Goal: Task Accomplishment & Management: Use online tool/utility

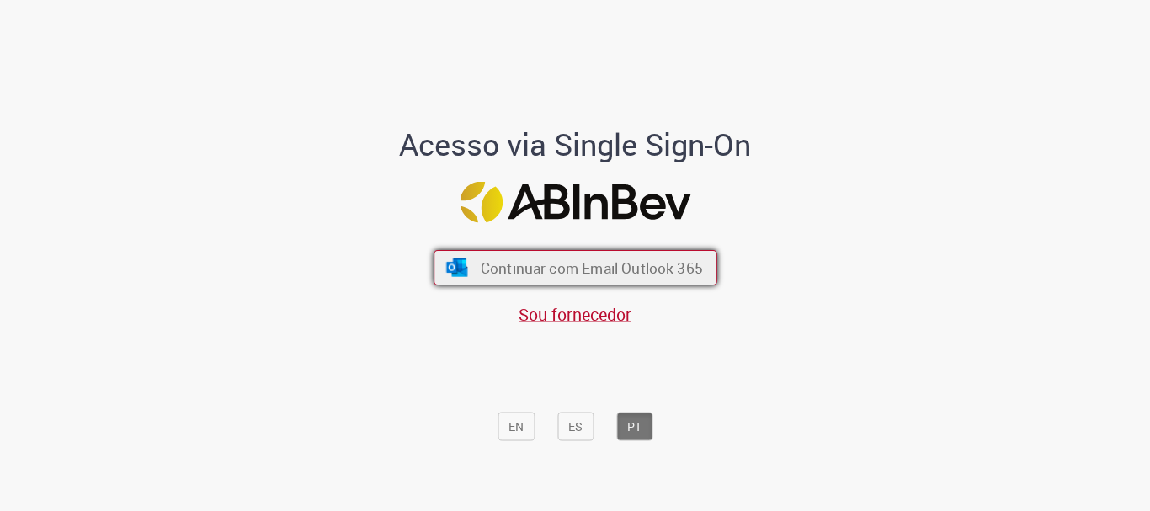
click at [567, 262] on span "Continuar com Email Outlook 365" at bounding box center [591, 267] width 222 height 19
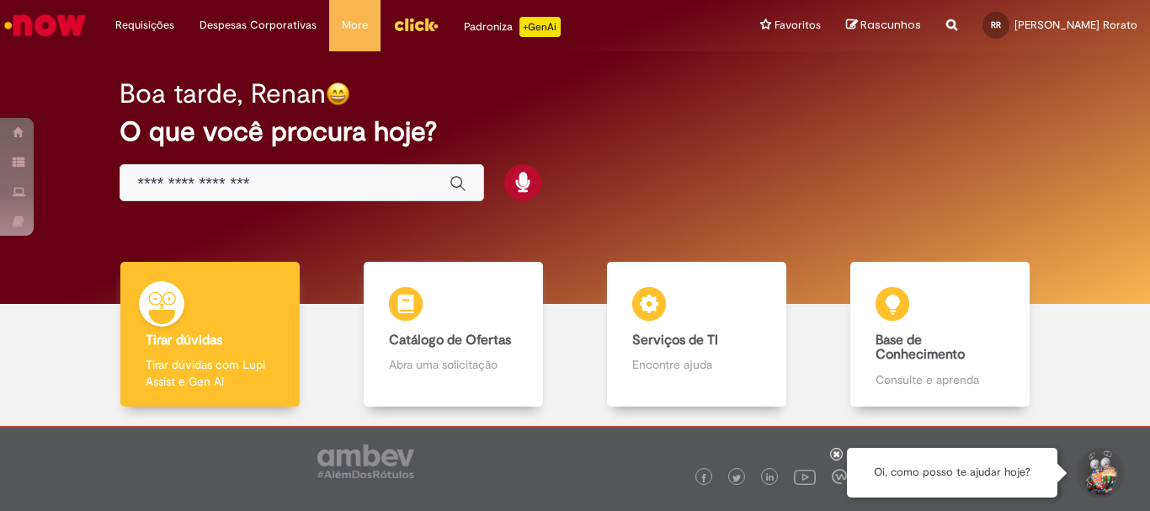
click at [424, 179] on input "Basta digitar aqui" at bounding box center [284, 183] width 295 height 19
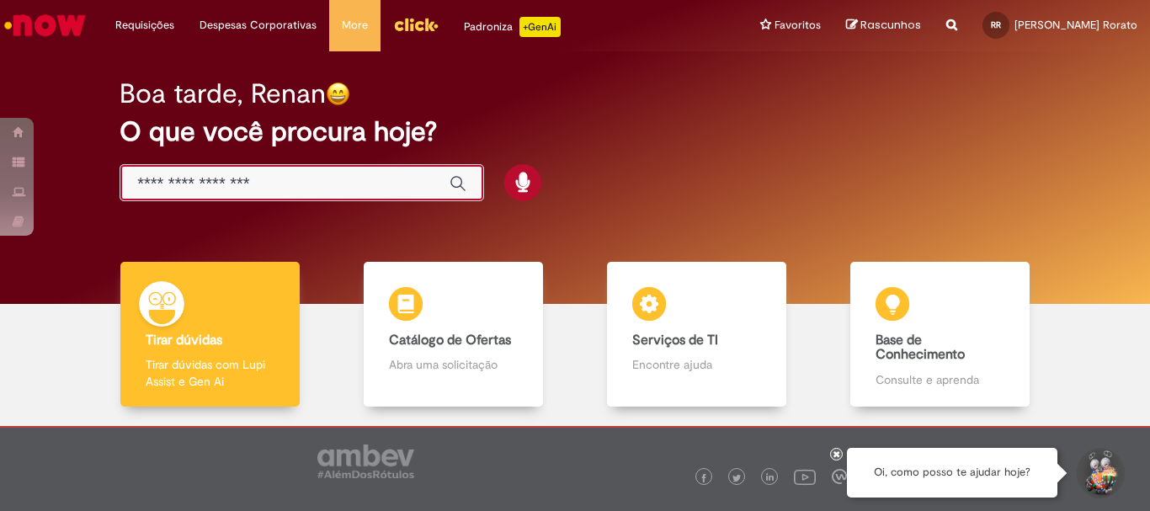
click at [405, 136] on h2 "O que você procura hoje?" at bounding box center [575, 131] width 911 height 29
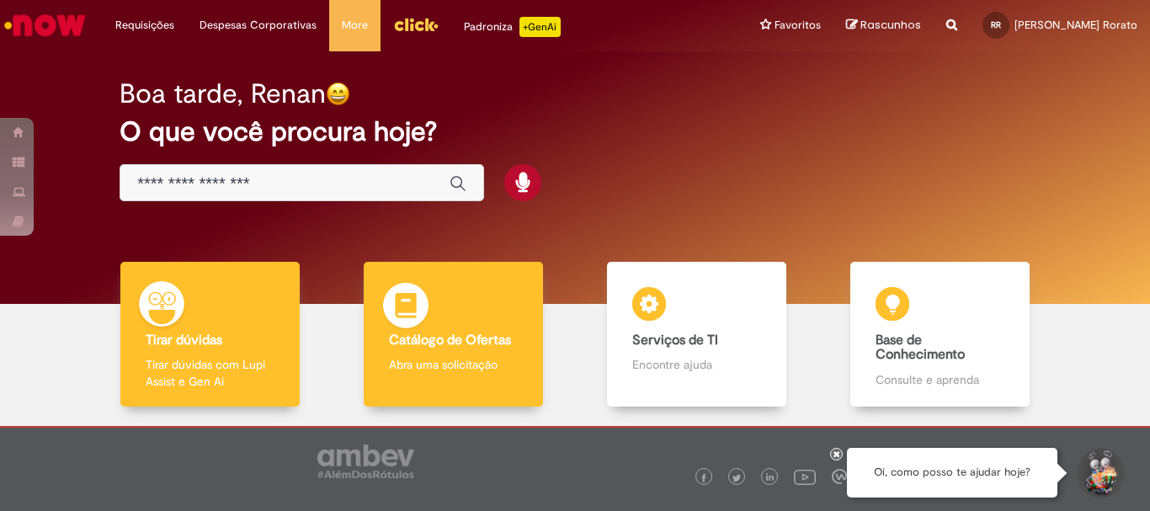
click at [462, 313] on div "Catálogo de Ofertas Catálogo de Ofertas Abra uma solicitação" at bounding box center [453, 335] width 178 height 146
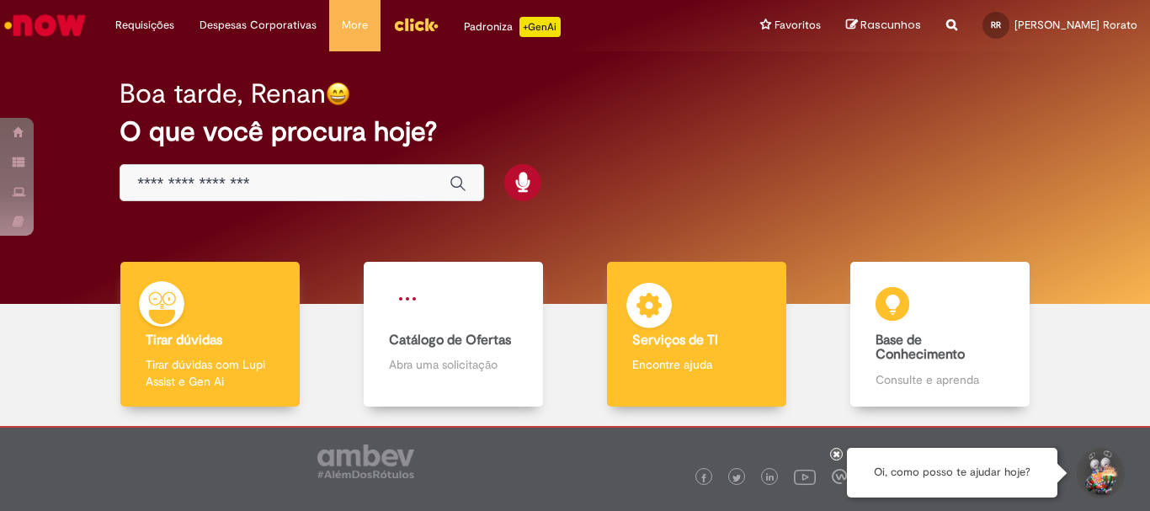
click at [681, 325] on div "Serviços de TI Serviços de TI Encontre ajuda" at bounding box center [696, 335] width 178 height 146
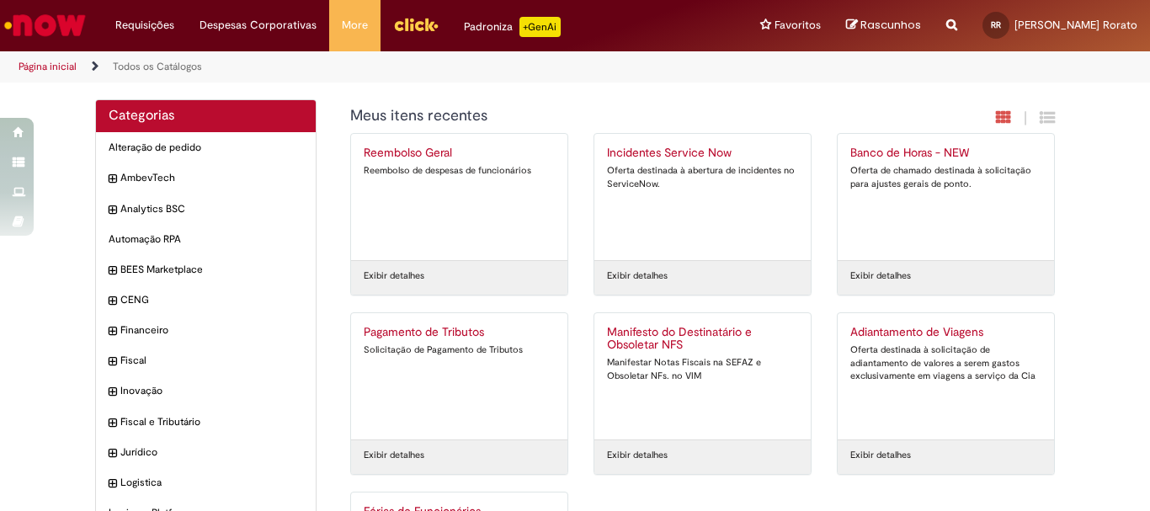
drag, startPoint x: 613, startPoint y: 353, endPoint x: 618, endPoint y: 377, distance: 24.9
click at [616, 370] on div "Manifestar Notas Fiscais na SEFAZ e Obsoletar NFs. no VIM" at bounding box center [702, 369] width 191 height 26
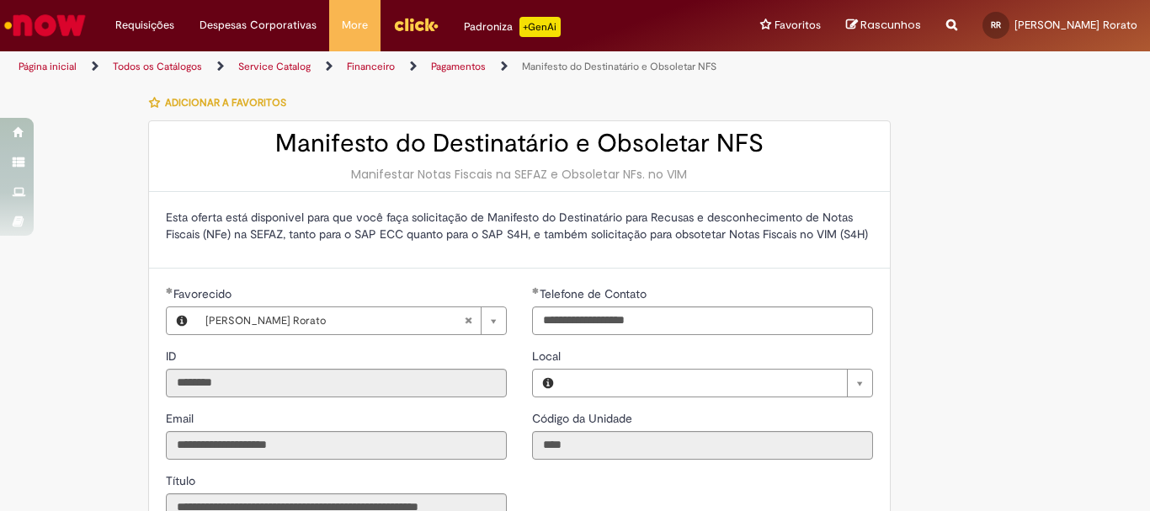
type input "**********"
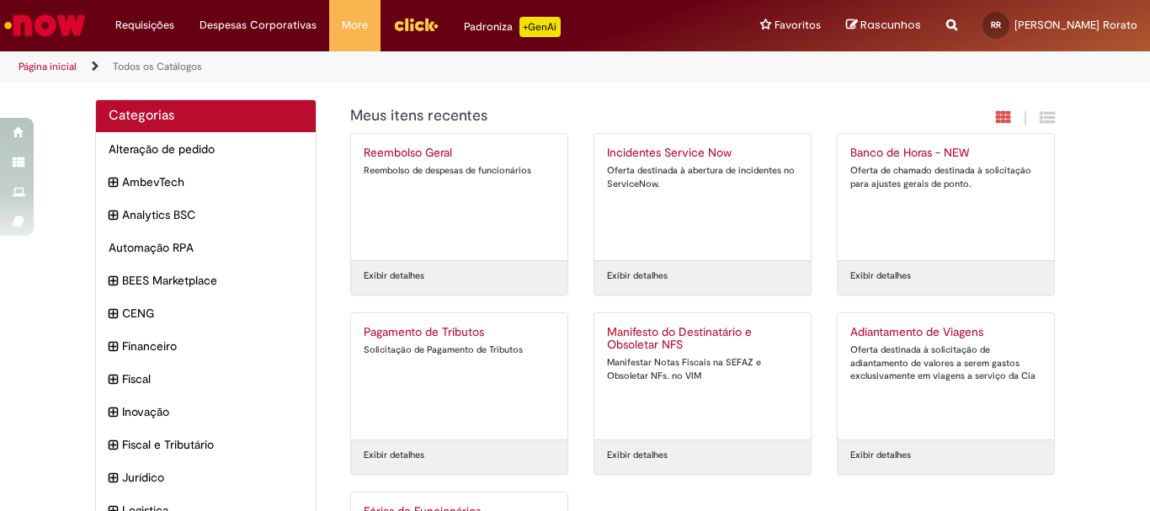
click at [865, 102] on div "Todas as Categorias Meus itens recentes | Reembolso Geral Reembolso de despesas…" at bounding box center [698, 385] width 739 height 572
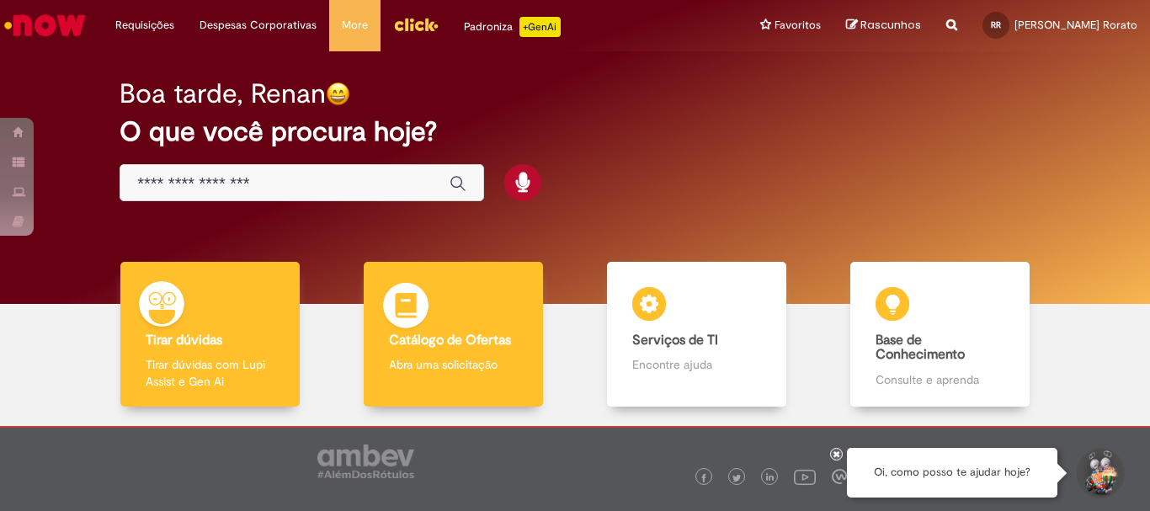
click at [408, 352] on div "Catálogo de Ofertas Catálogo de Ofertas Abra uma solicitação" at bounding box center [453, 335] width 178 height 146
click at [408, 352] on img at bounding box center [406, 346] width 34 height 34
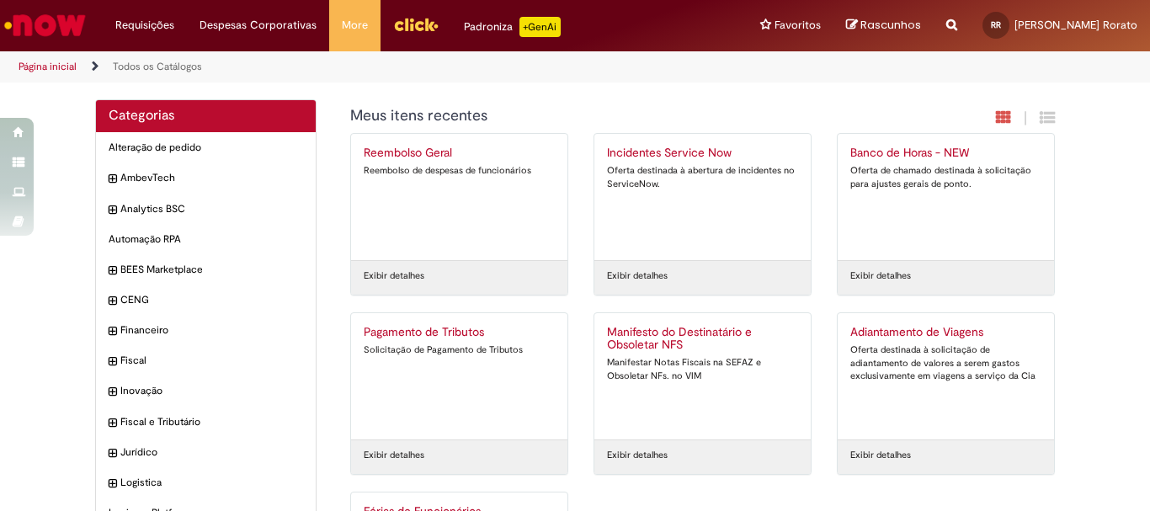
scroll to position [161, 0]
